Goal: Entertainment & Leisure: Consume media (video, audio)

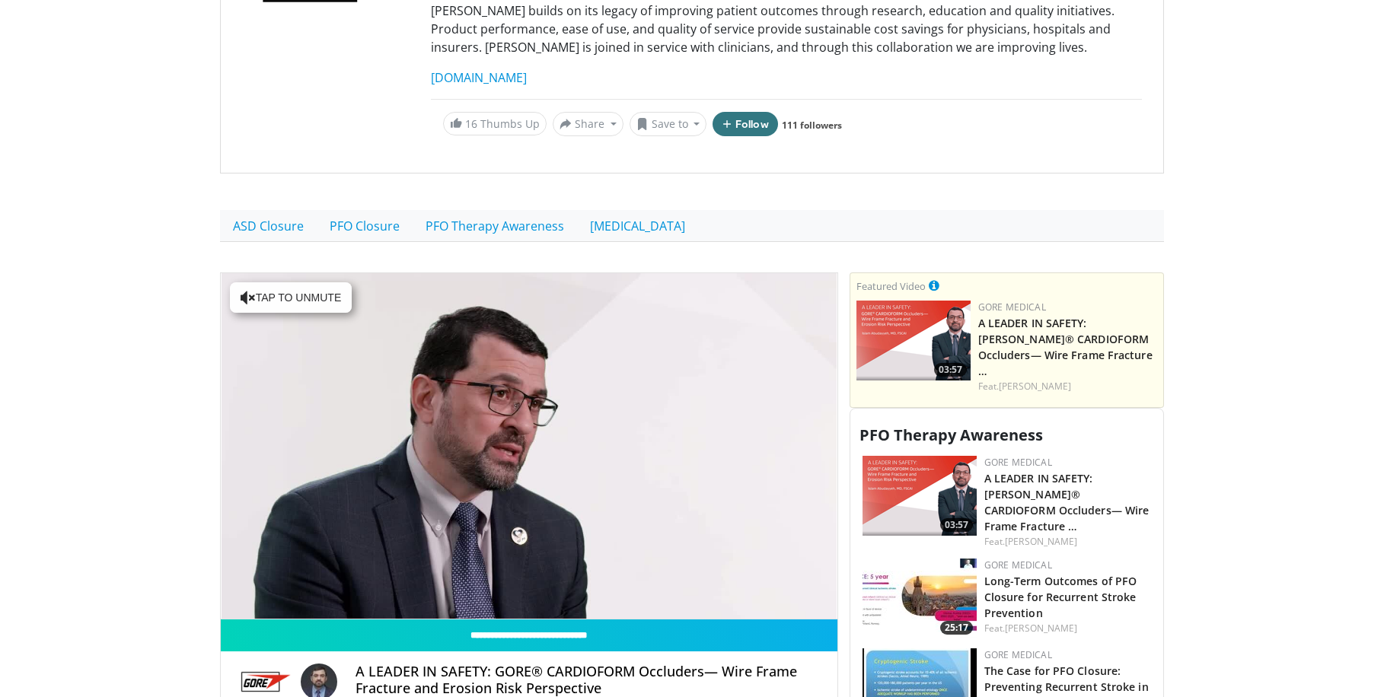
scroll to position [294, 0]
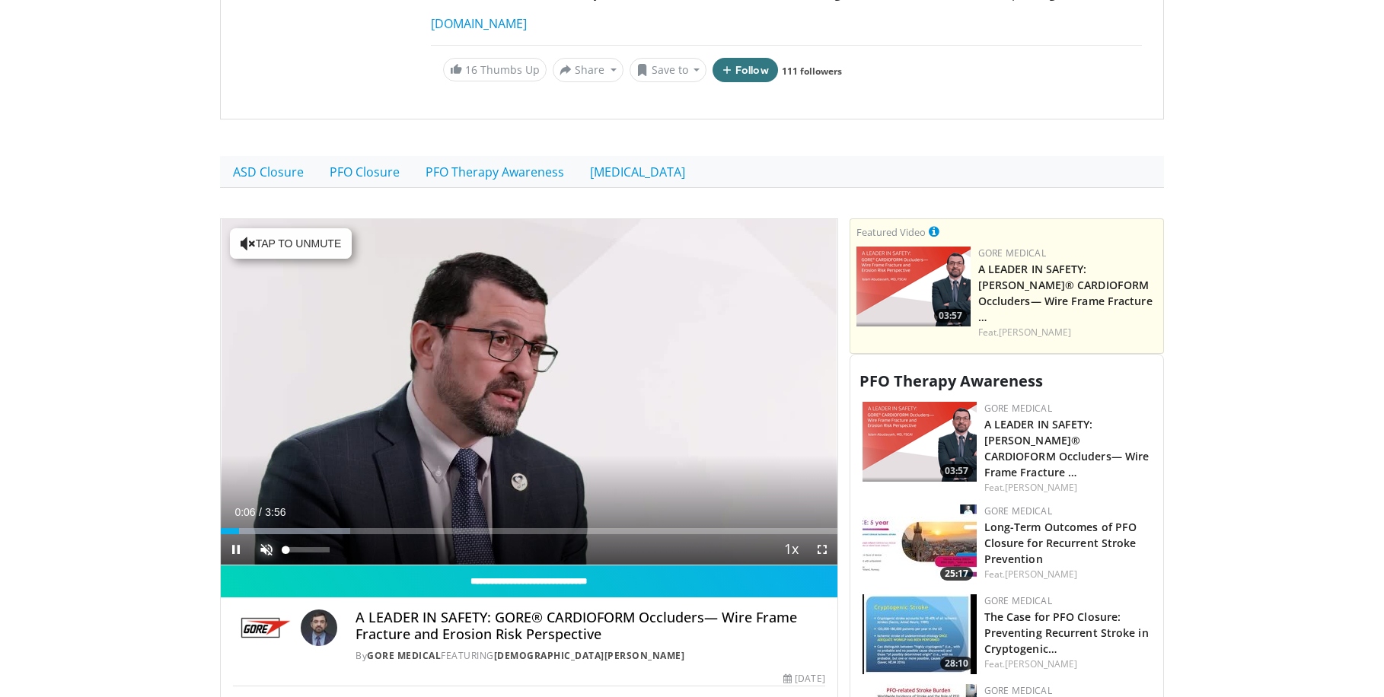
click at [270, 550] on span "Video Player" at bounding box center [266, 549] width 30 height 30
click at [301, 550] on div "Volume Level" at bounding box center [306, 549] width 43 height 5
